Goal: Task Accomplishment & Management: Use online tool/utility

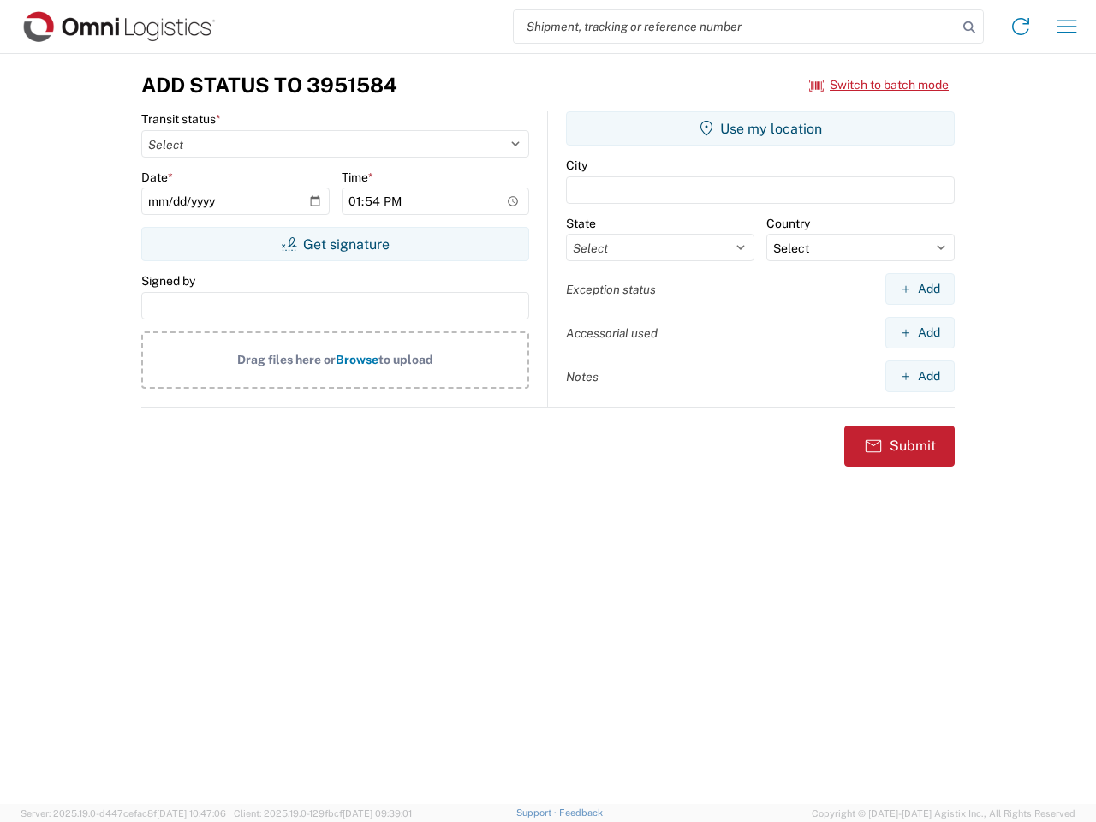
click at [736, 27] on input "search" at bounding box center [736, 26] width 444 height 33
click at [970, 27] on icon at bounding box center [970, 27] width 24 height 24
click at [1021, 27] on icon at bounding box center [1020, 26] width 27 height 27
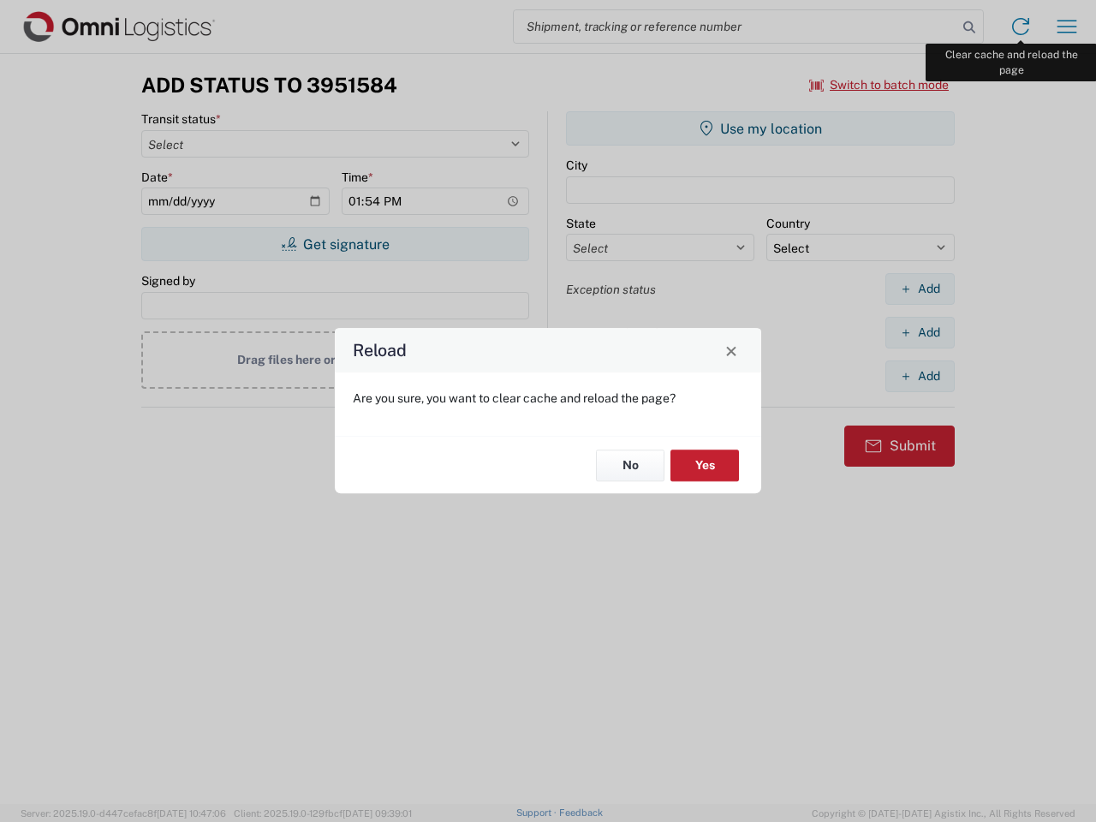
click at [1067, 27] on div "Reload Are you sure, you want to clear cache and reload the page? No Yes" at bounding box center [548, 411] width 1096 height 822
click at [880, 85] on div "Reload Are you sure, you want to clear cache and reload the page? No Yes" at bounding box center [548, 411] width 1096 height 822
click at [335, 244] on div "Reload Are you sure, you want to clear cache and reload the page? No Yes" at bounding box center [548, 411] width 1096 height 822
click at [761, 128] on div "Reload Are you sure, you want to clear cache and reload the page? No Yes" at bounding box center [548, 411] width 1096 height 822
click at [920, 289] on div "Reload Are you sure, you want to clear cache and reload the page? No Yes" at bounding box center [548, 411] width 1096 height 822
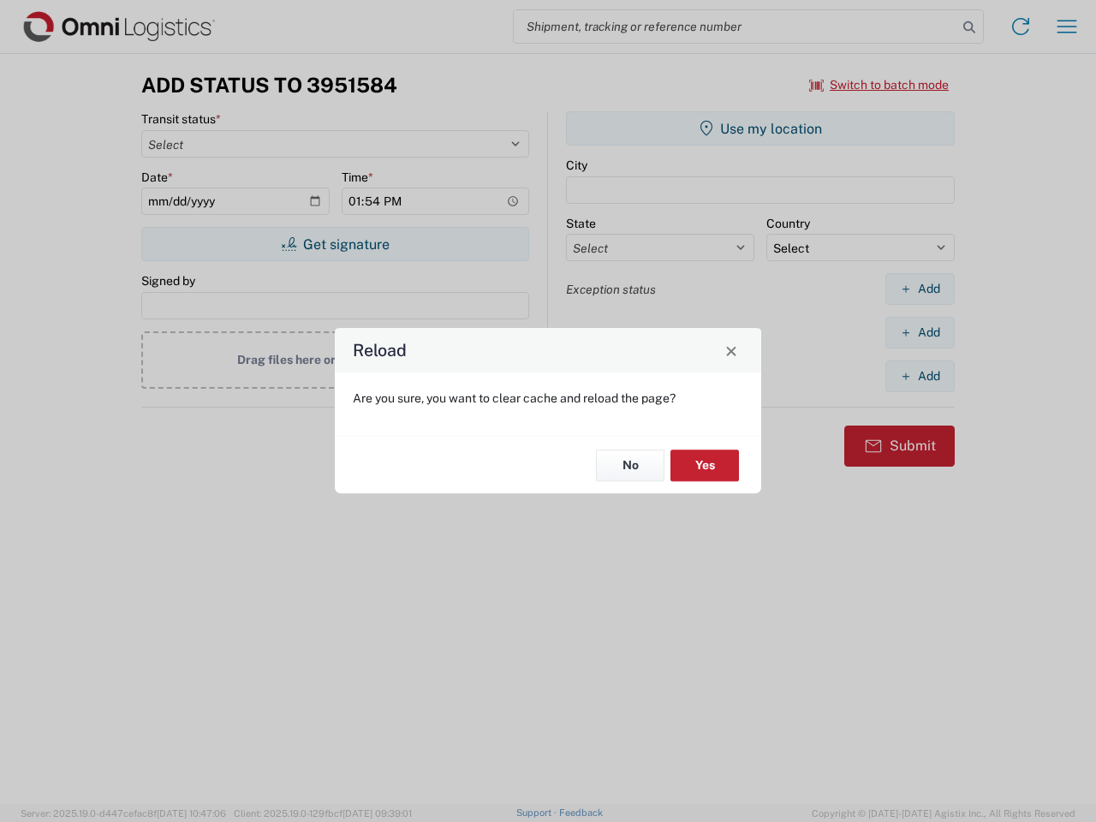
click at [920, 332] on div "Reload Are you sure, you want to clear cache and reload the page? No Yes" at bounding box center [548, 411] width 1096 height 822
click at [920, 376] on div "Reload Are you sure, you want to clear cache and reload the page? No Yes" at bounding box center [548, 411] width 1096 height 822
